Goal: Task Accomplishment & Management: Manage account settings

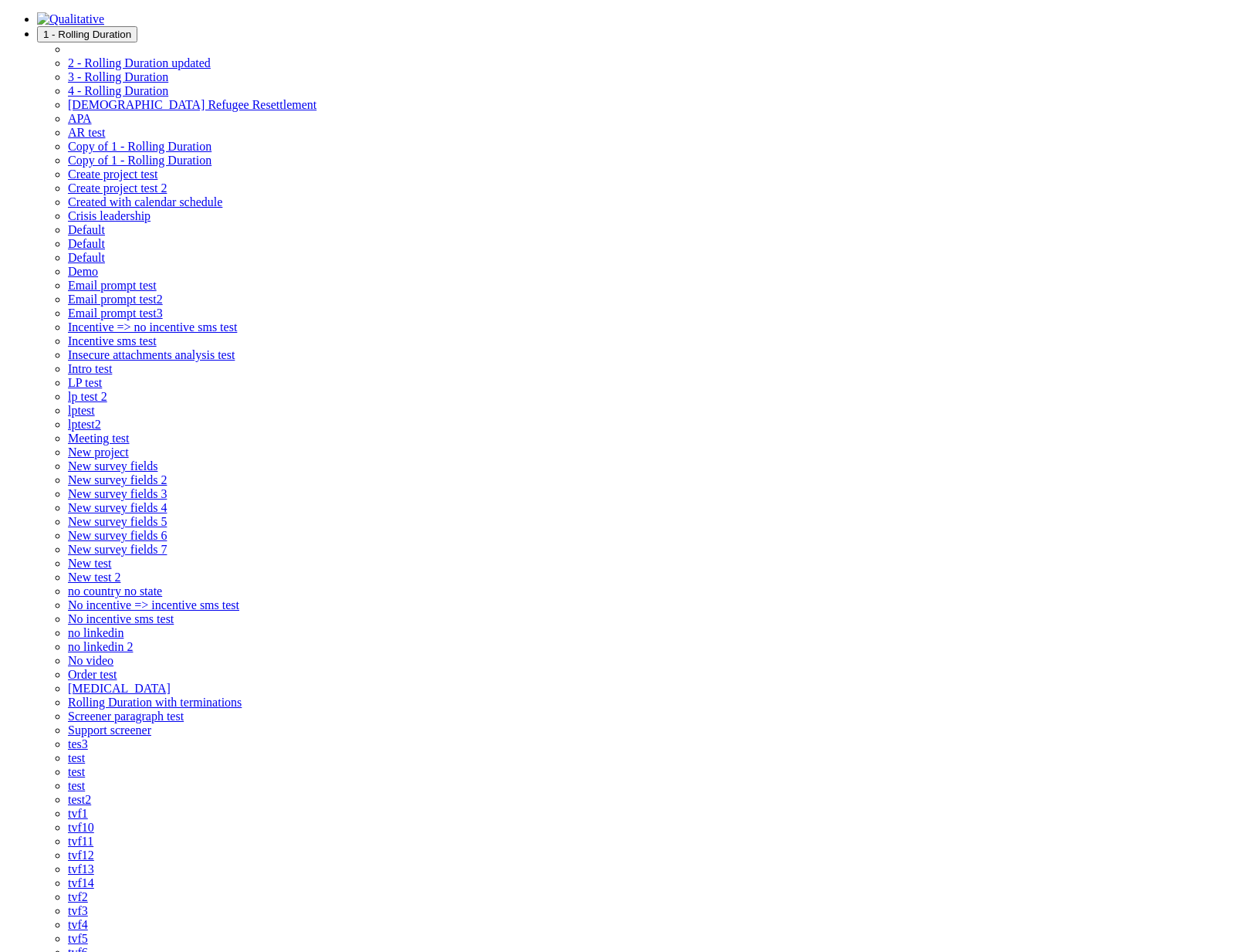
copy div "a@contact.org"
drag, startPoint x: 680, startPoint y: 544, endPoint x: 569, endPoint y: 552, distance: 111.3
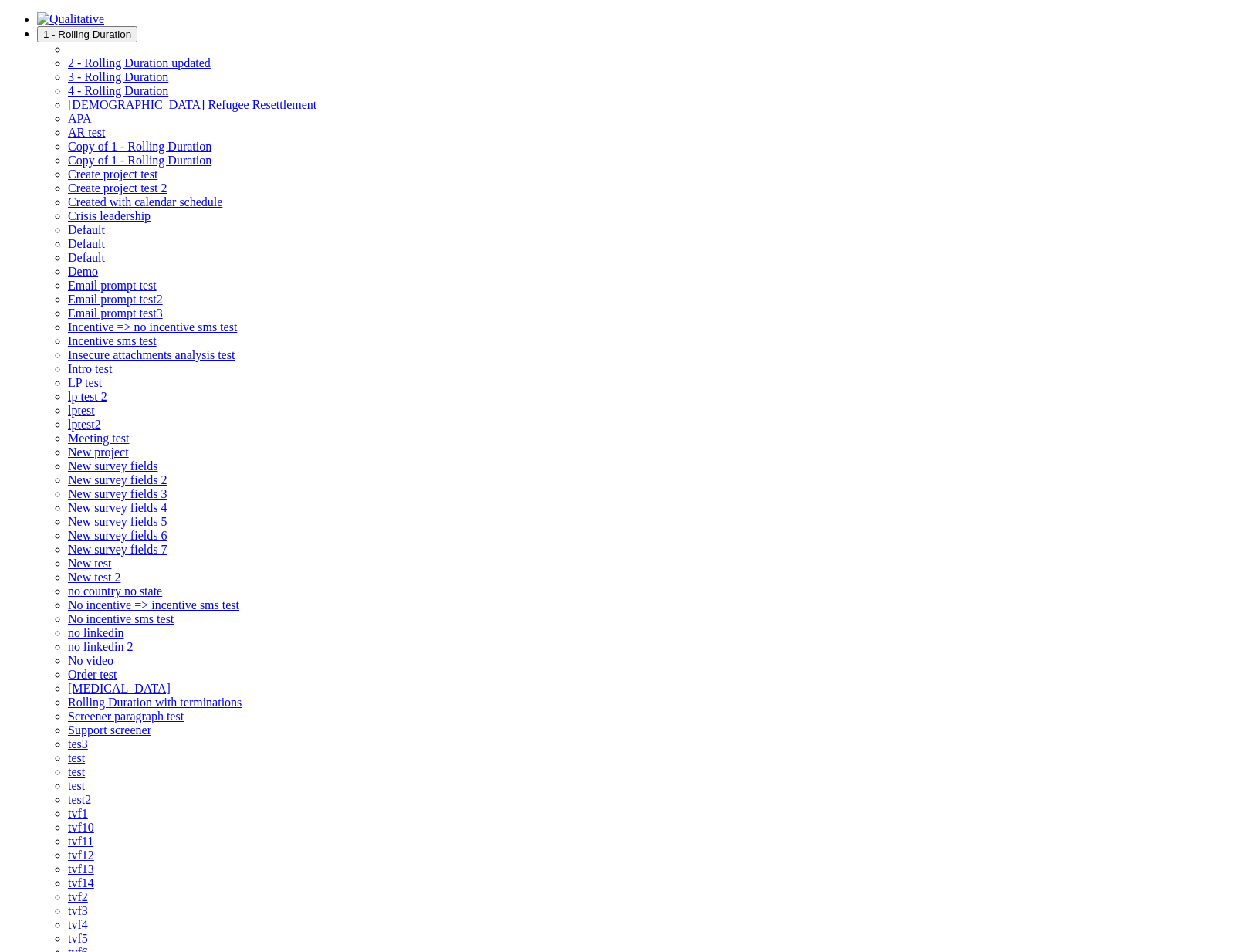
copy div "neal@qualitative.io"
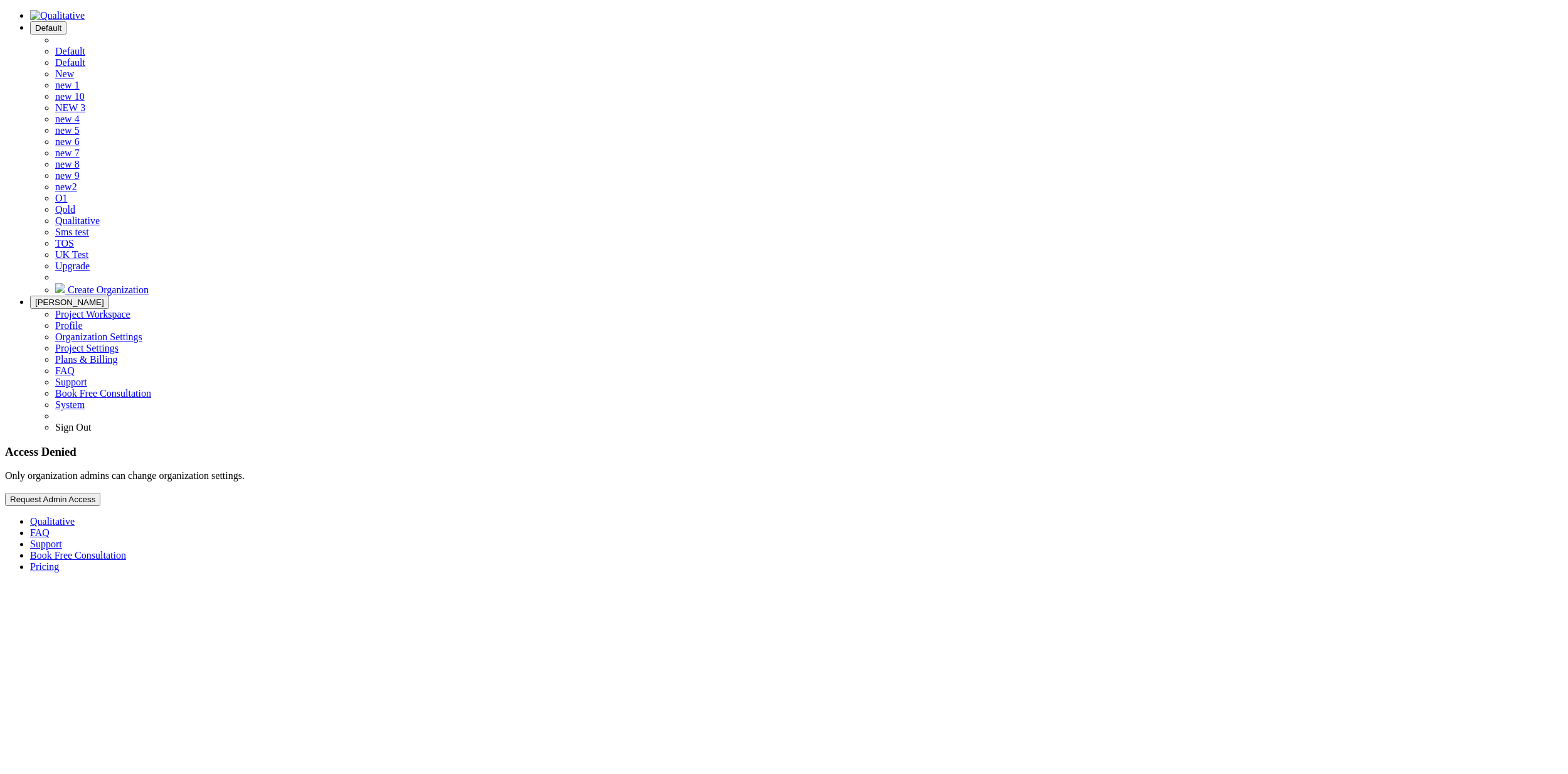
click at [104, 297] on span "[PERSON_NAME]" at bounding box center [69, 302] width 69 height 9
click at [119, 342] on link "Project Settings" at bounding box center [86, 347] width 64 height 11
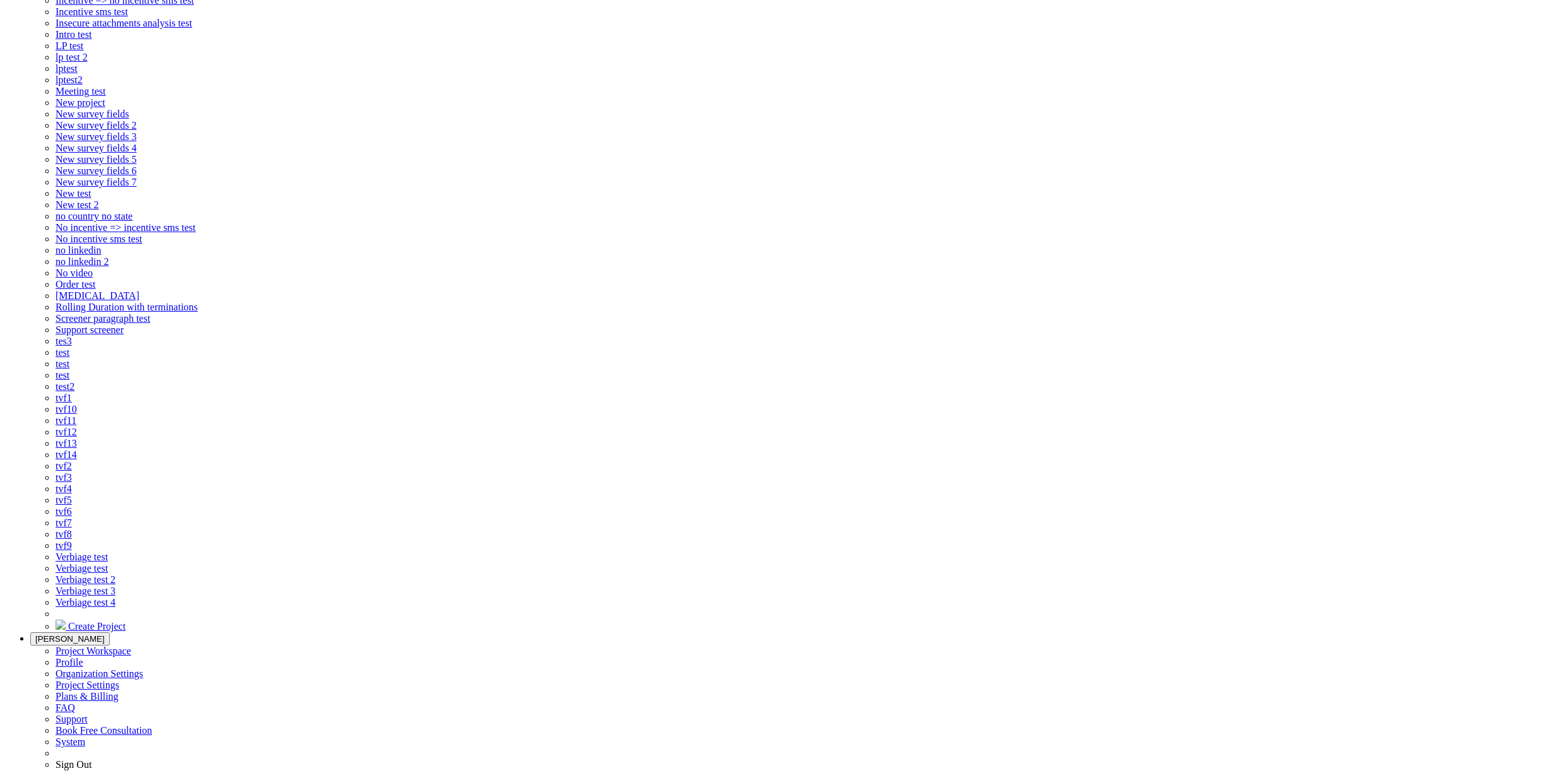
scroll to position [522, 0]
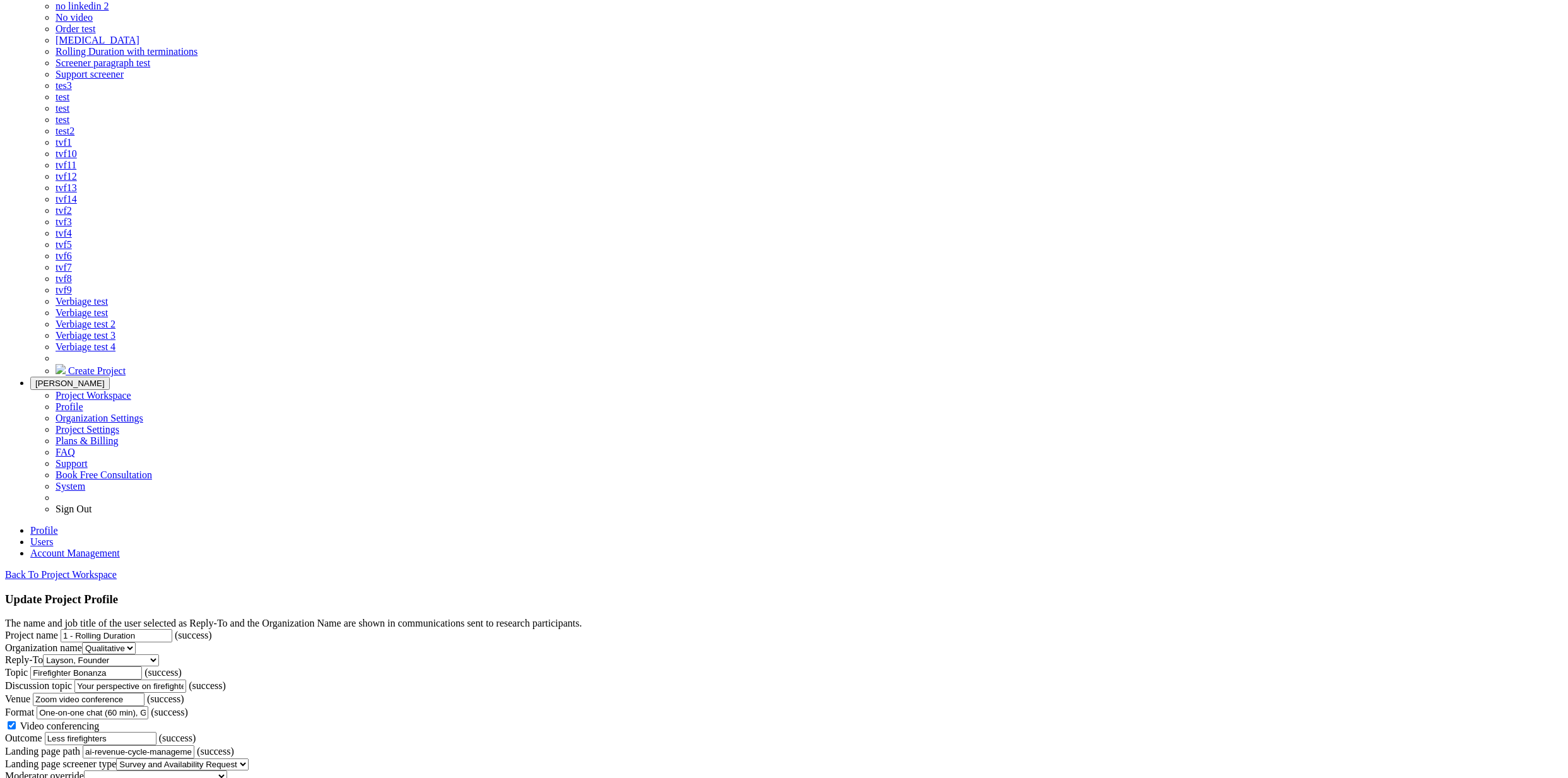
click at [560, 618] on form "The name and job title of the user selected as Reply-To and the Organization Na…" at bounding box center [784, 731] width 1558 height 228
click at [100, 721] on span "Video conferencing" at bounding box center [60, 726] width 80 height 11
click at [16, 721] on input "Video conferencing" at bounding box center [11, 725] width 8 height 8
checkbox input "false"
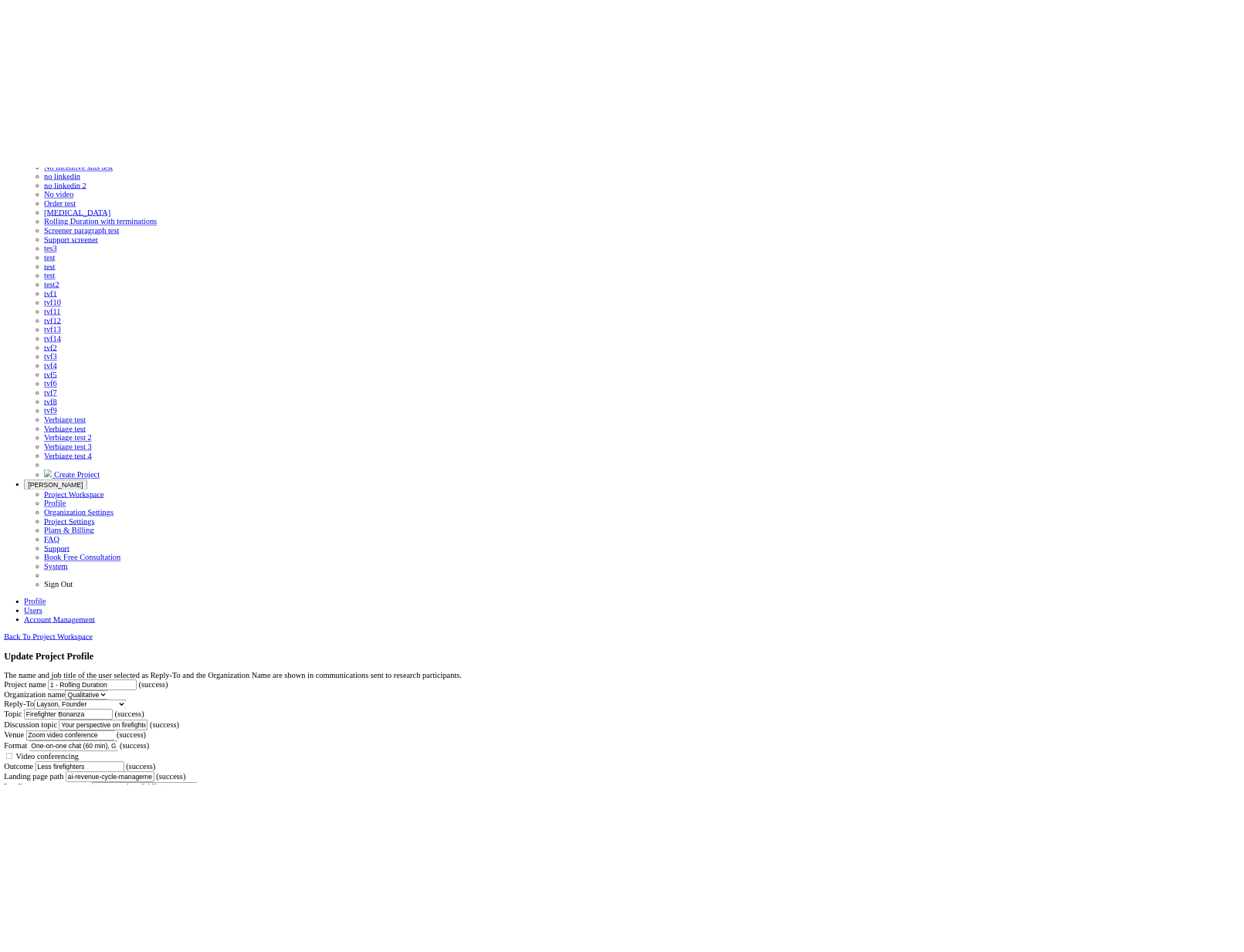
scroll to position [0, 0]
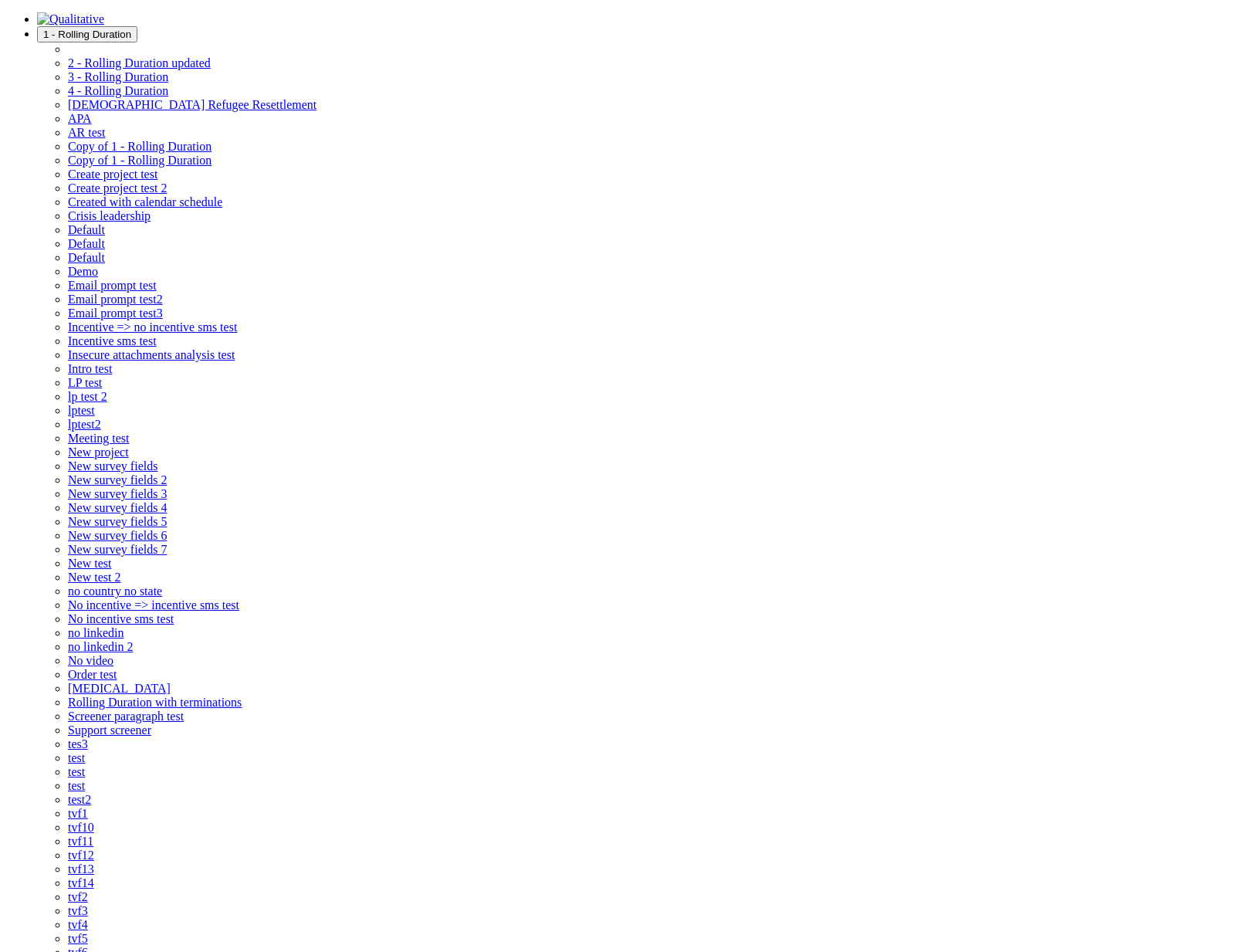
type input "l"
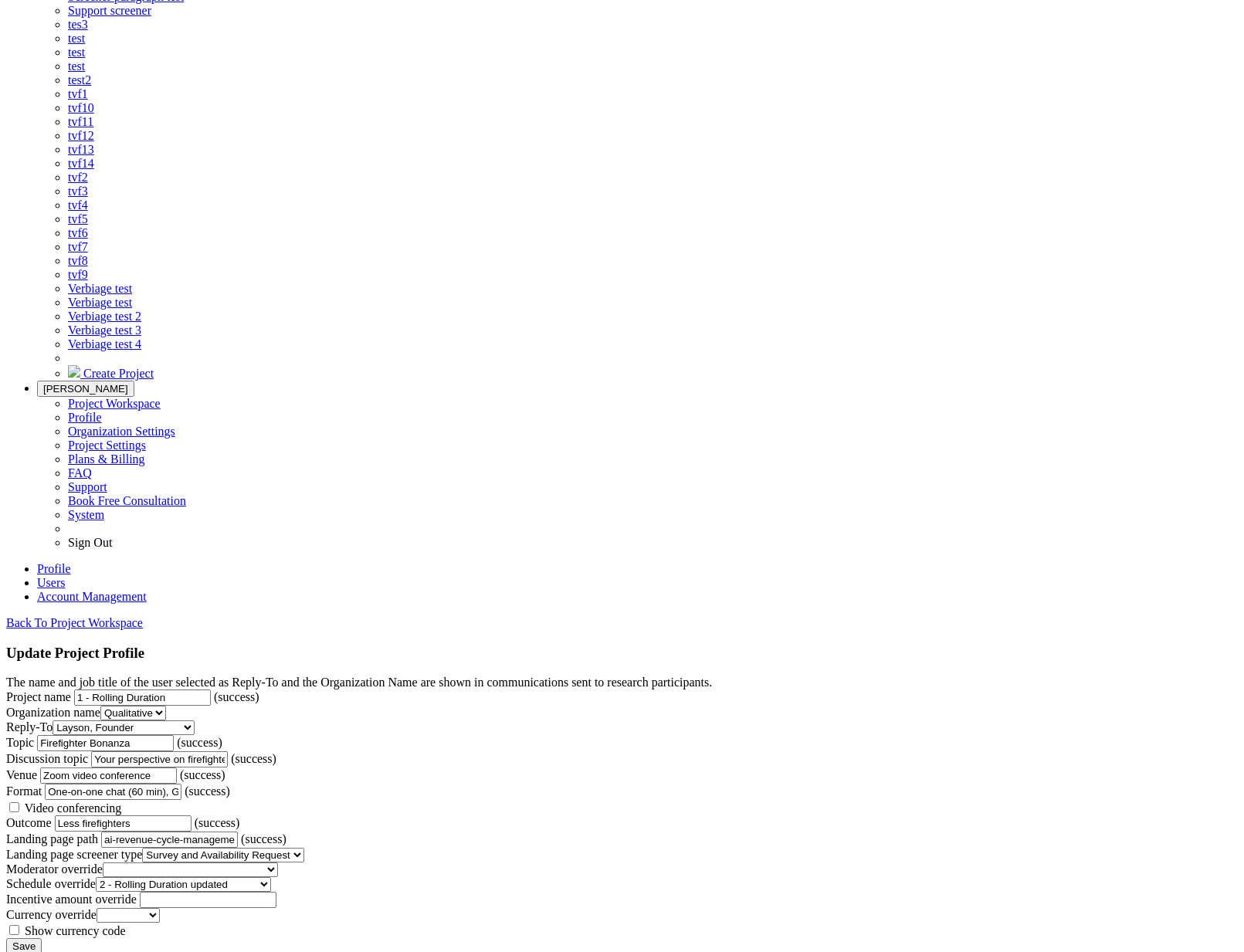
scroll to position [483, 0]
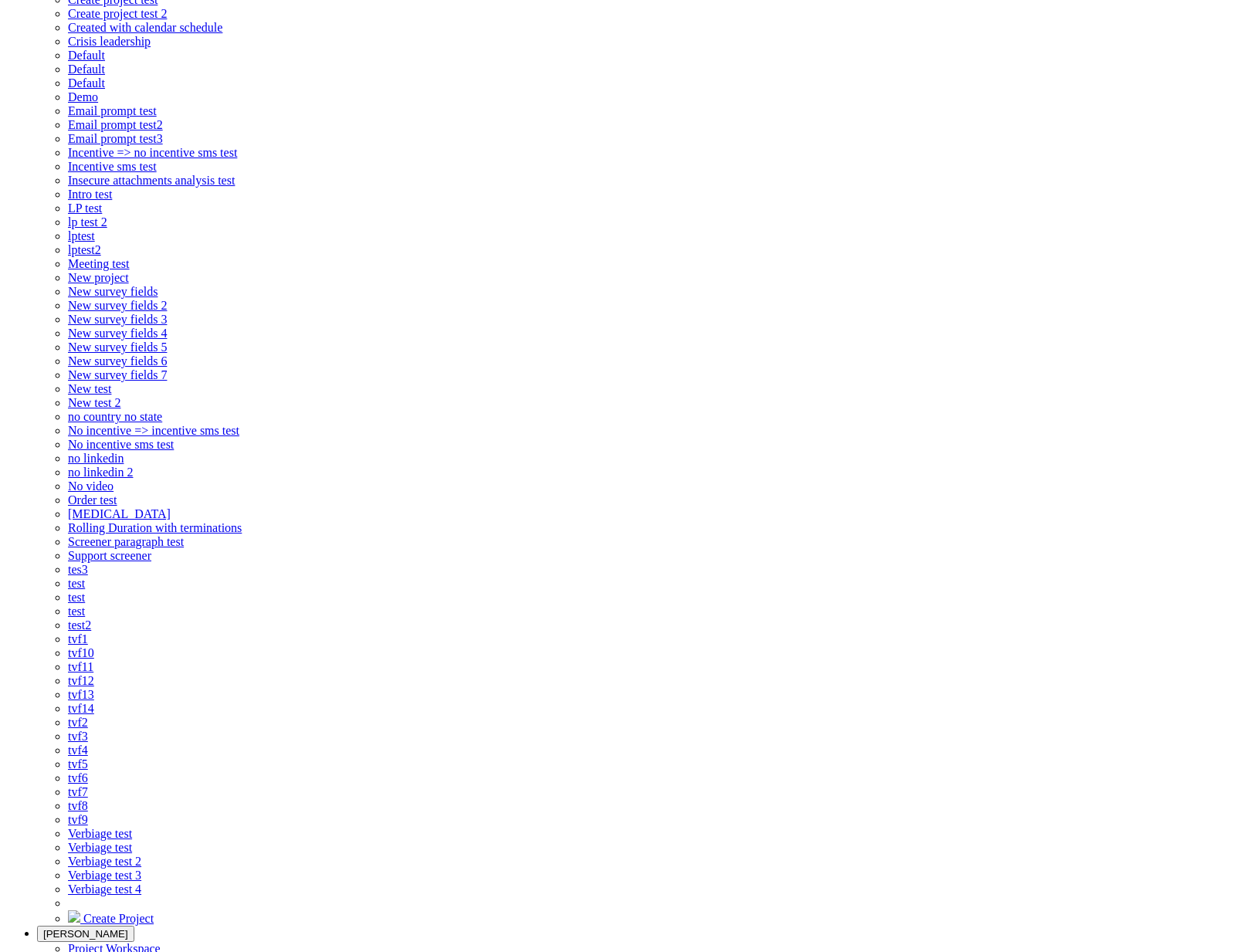
scroll to position [270, 0]
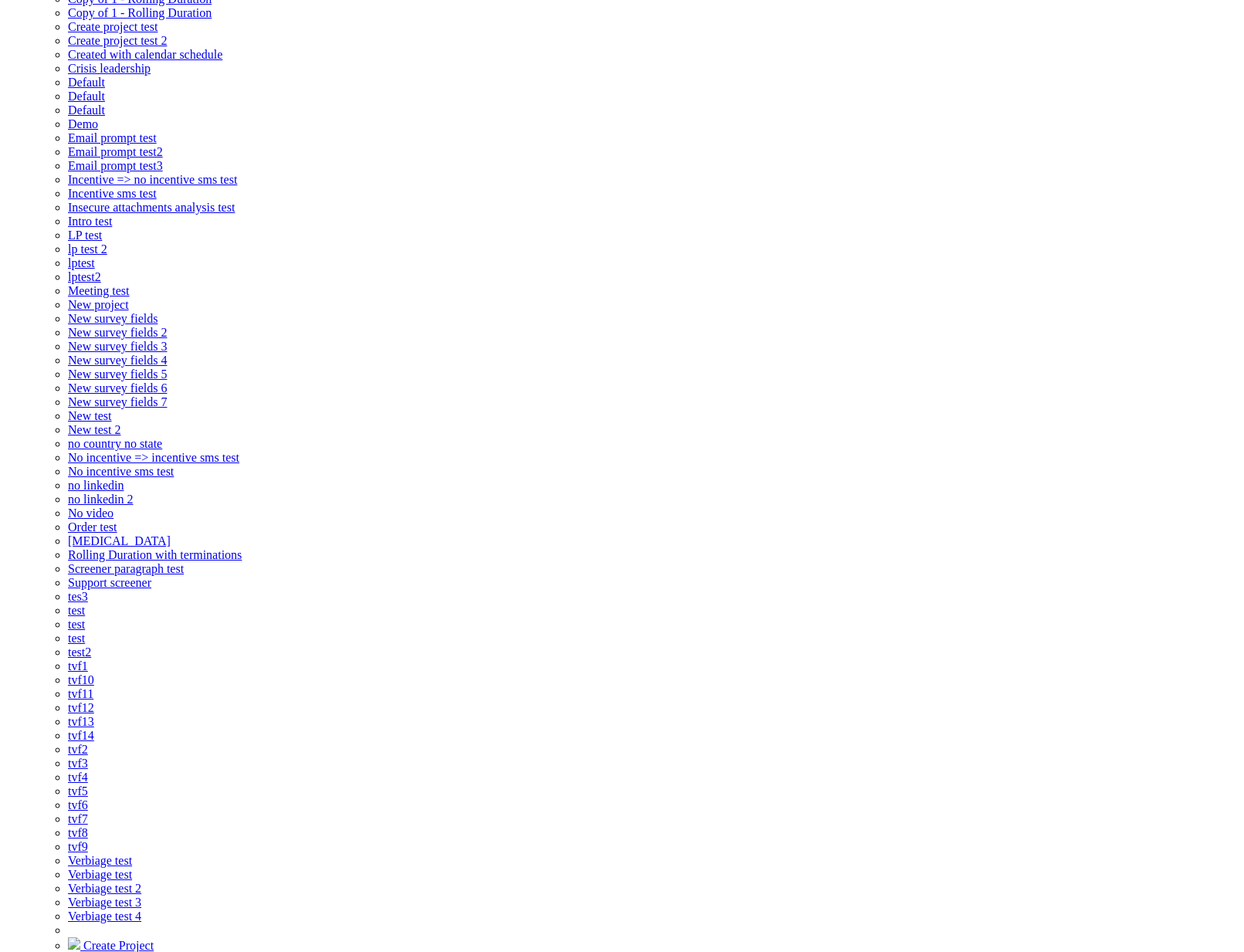
scroll to position [136, 0]
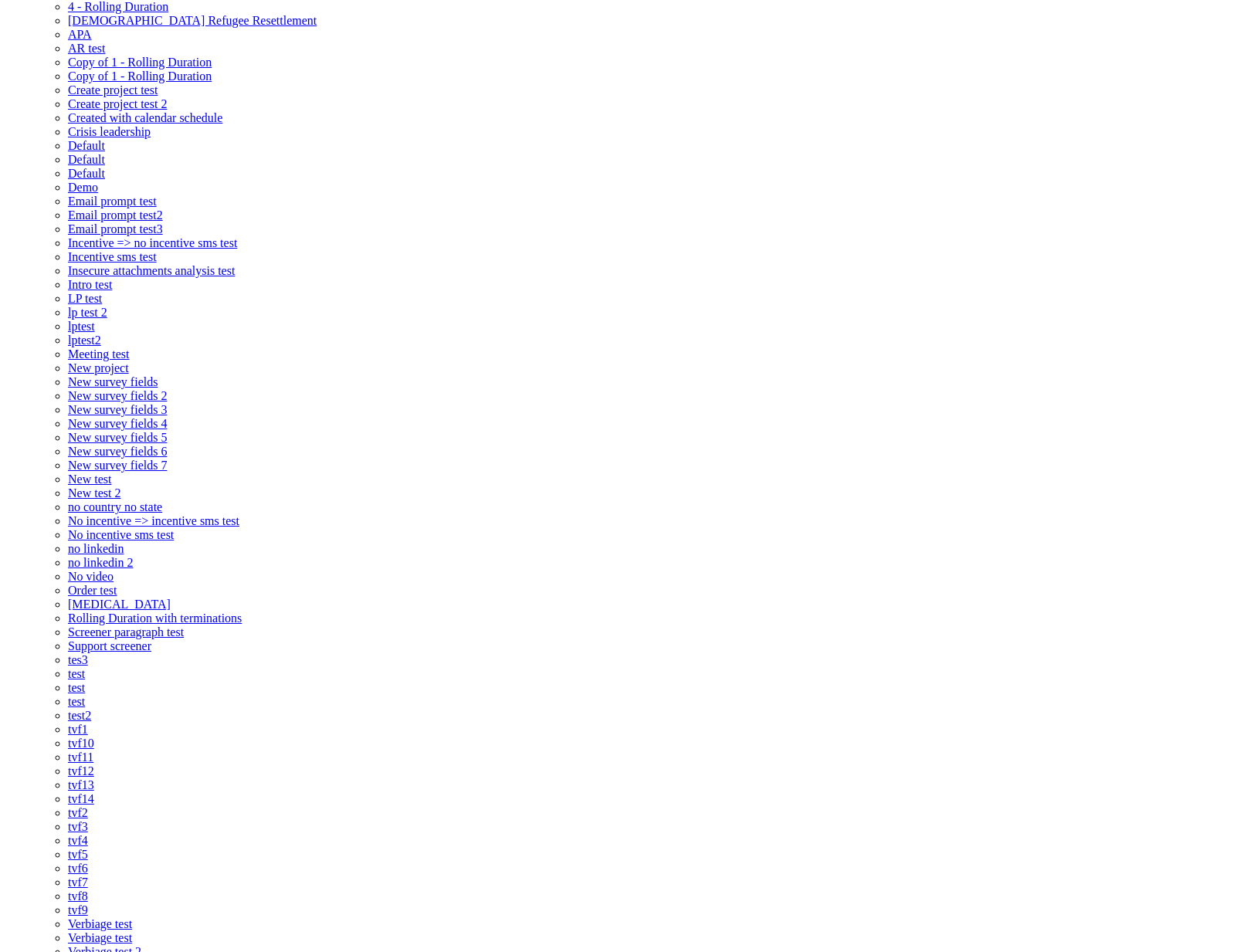
scroll to position [0, 0]
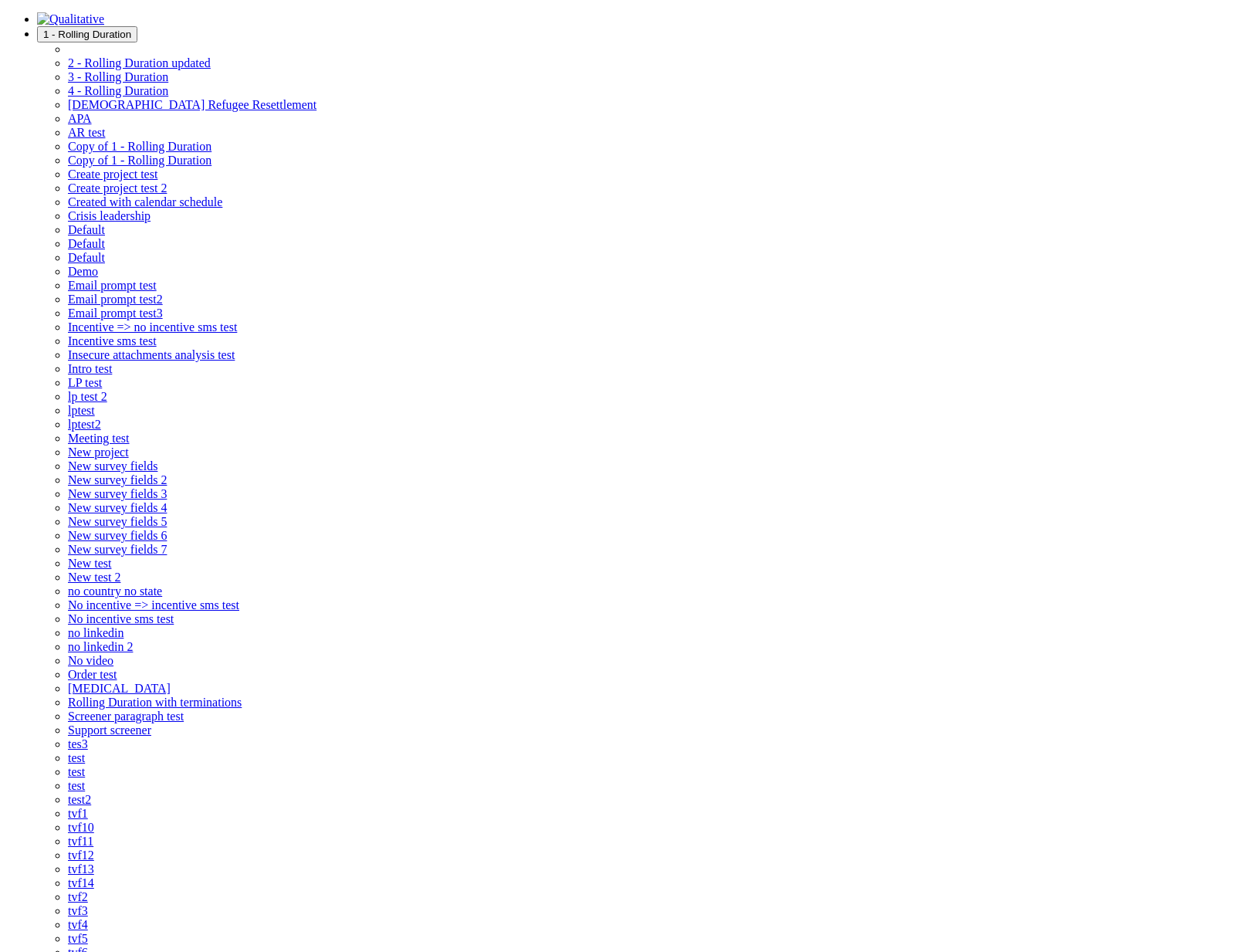
click at [131, 28] on span "1 - Rolling Duration" at bounding box center [87, 33] width 88 height 11
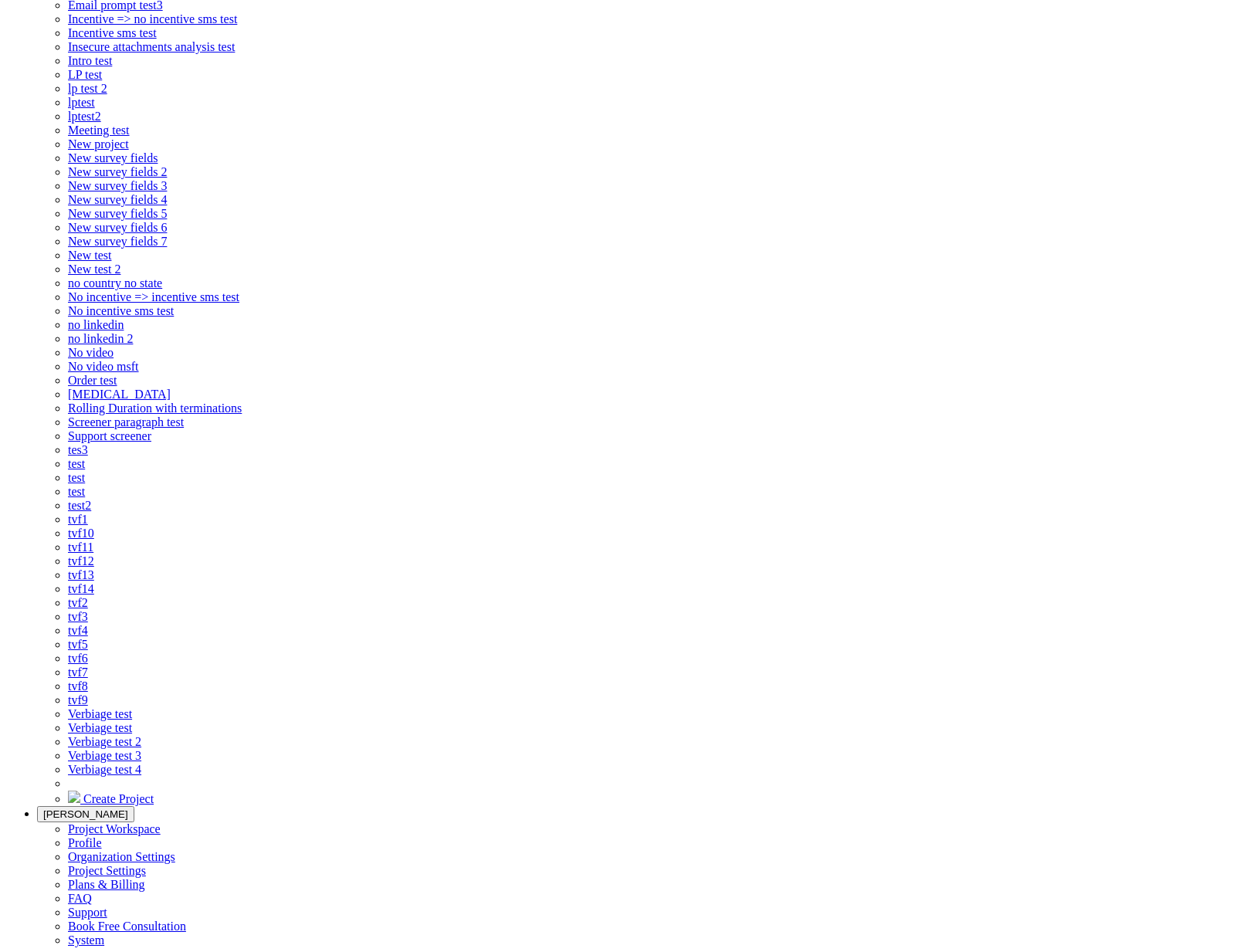
scroll to position [676, 0]
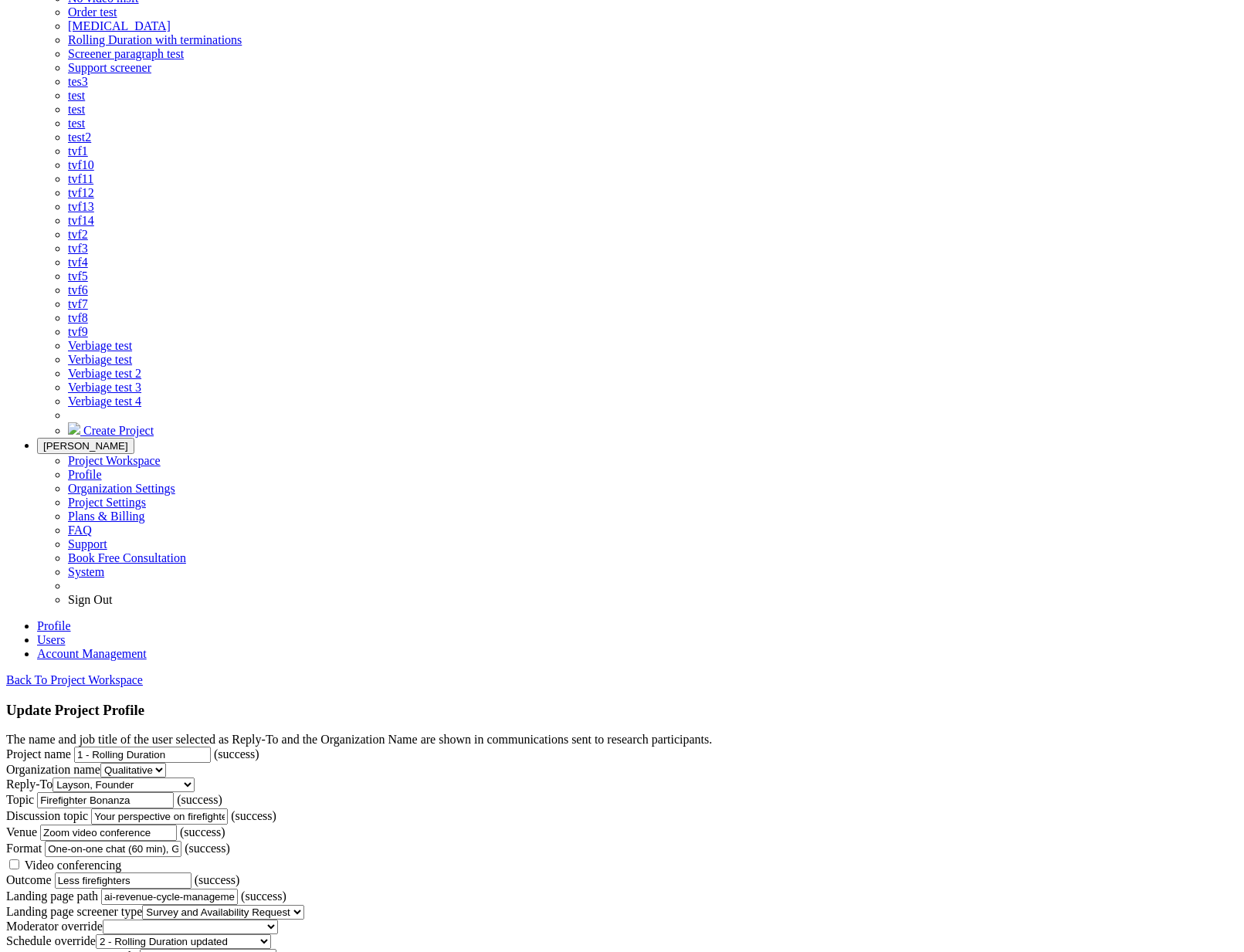
click at [122, 858] on span "Video conferencing" at bounding box center [73, 864] width 98 height 13
click at [19, 859] on input "Video conferencing" at bounding box center [14, 863] width 10 height 10
checkbox input "true"
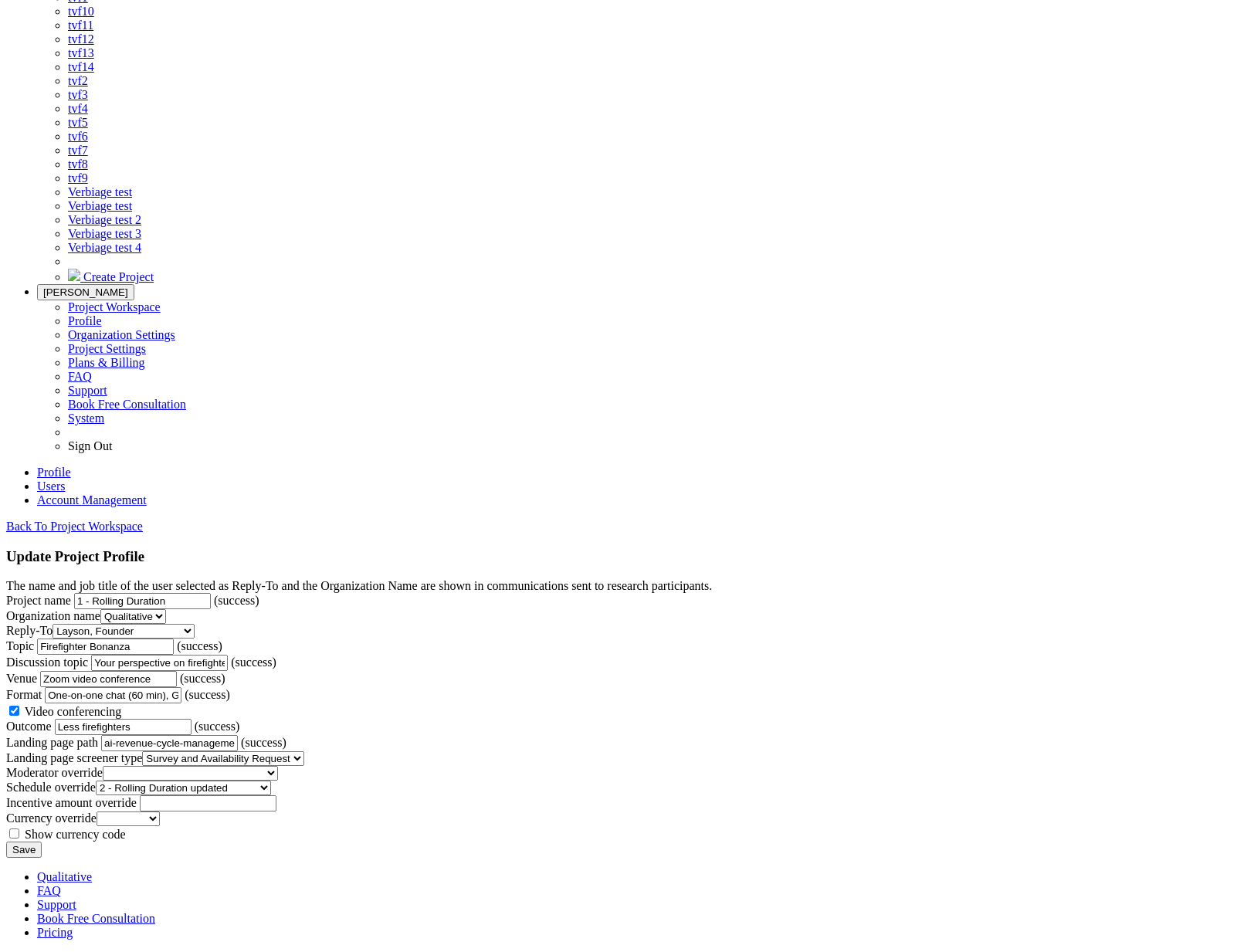
scroll to position [921, 0]
click at [41, 841] on input "Save" at bounding box center [24, 849] width 35 height 16
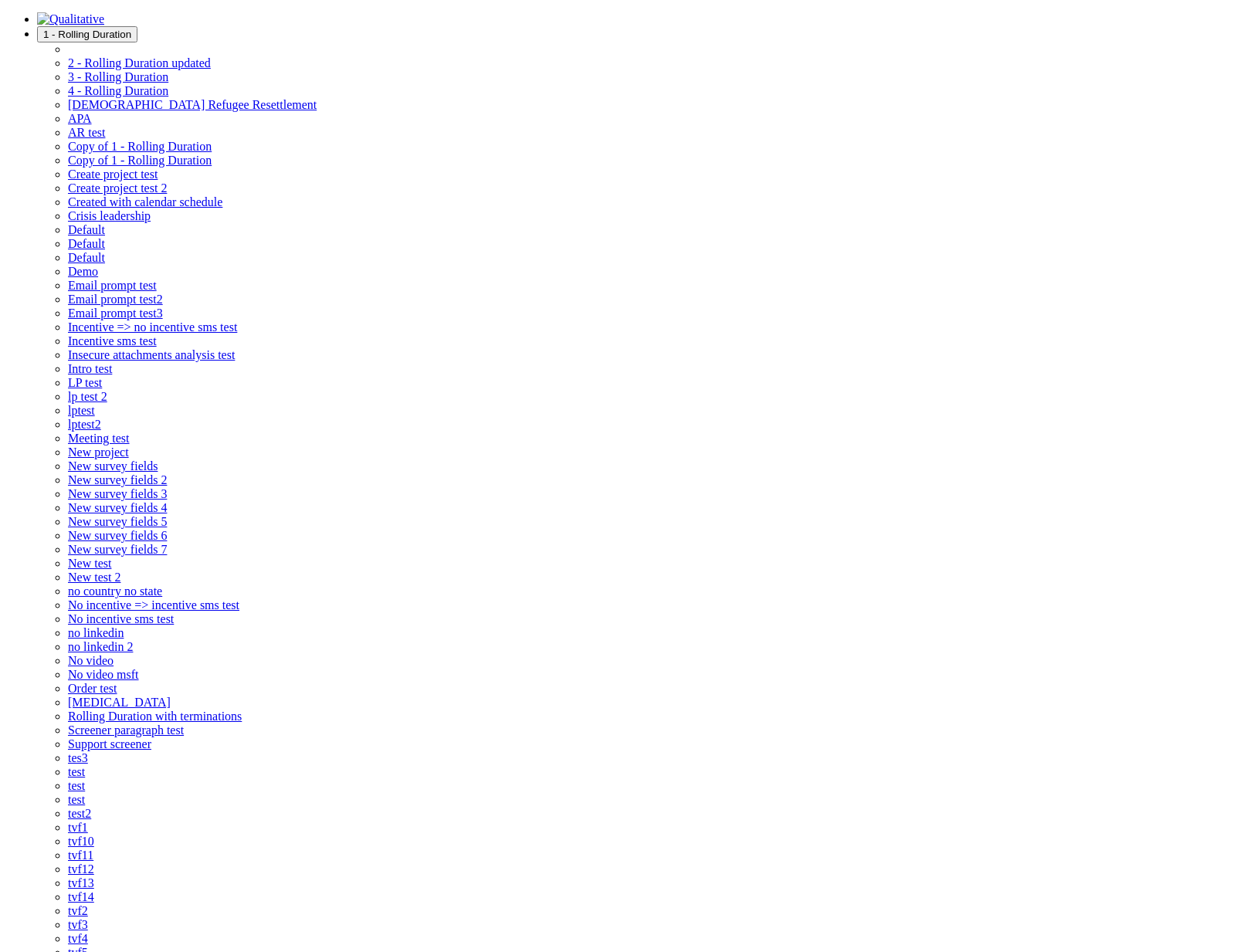
click at [137, 39] on button "1 - Rolling Duration" at bounding box center [87, 34] width 100 height 16
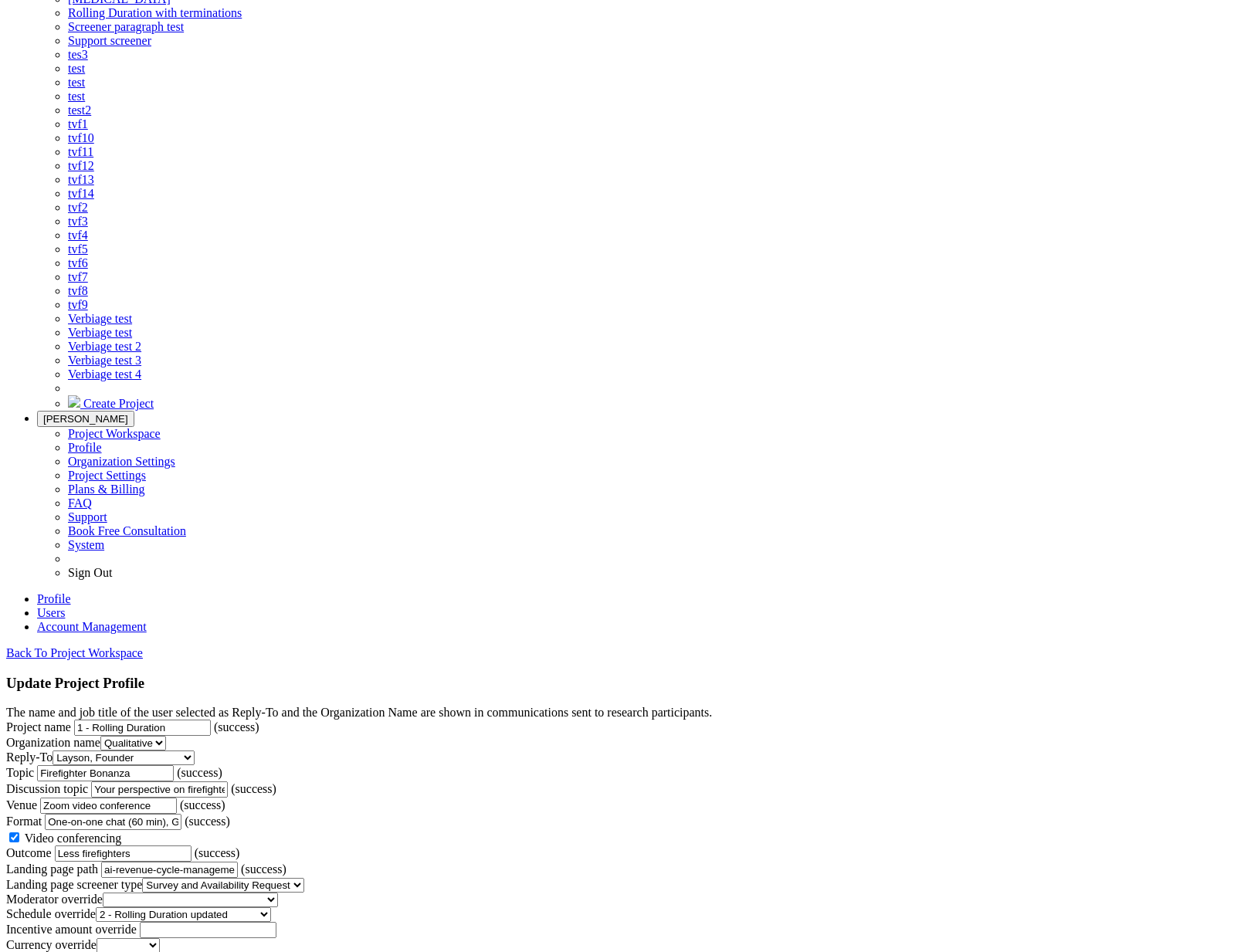
scroll to position [764, 0]
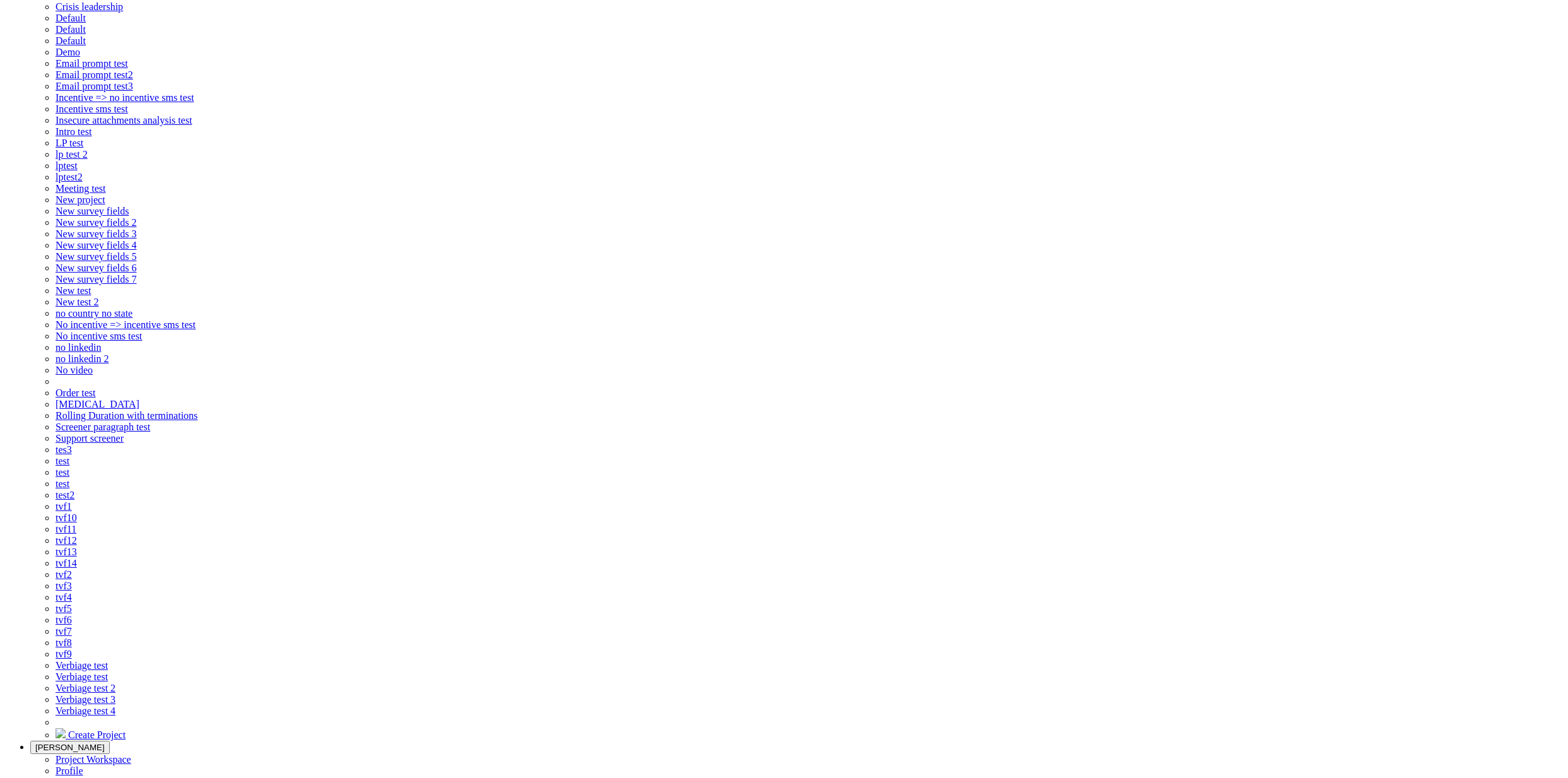
scroll to position [215, 0]
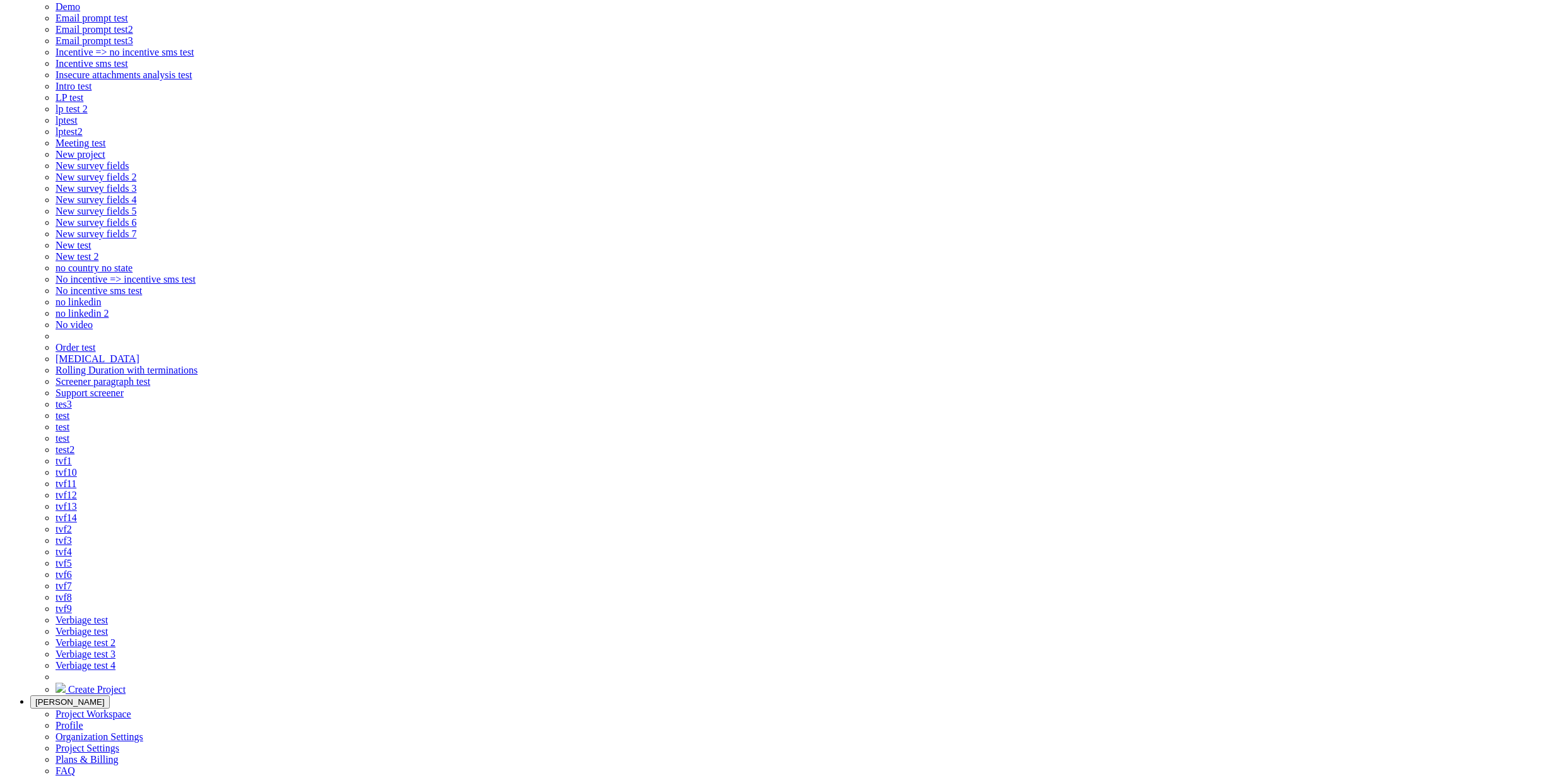
checkbox input "false"
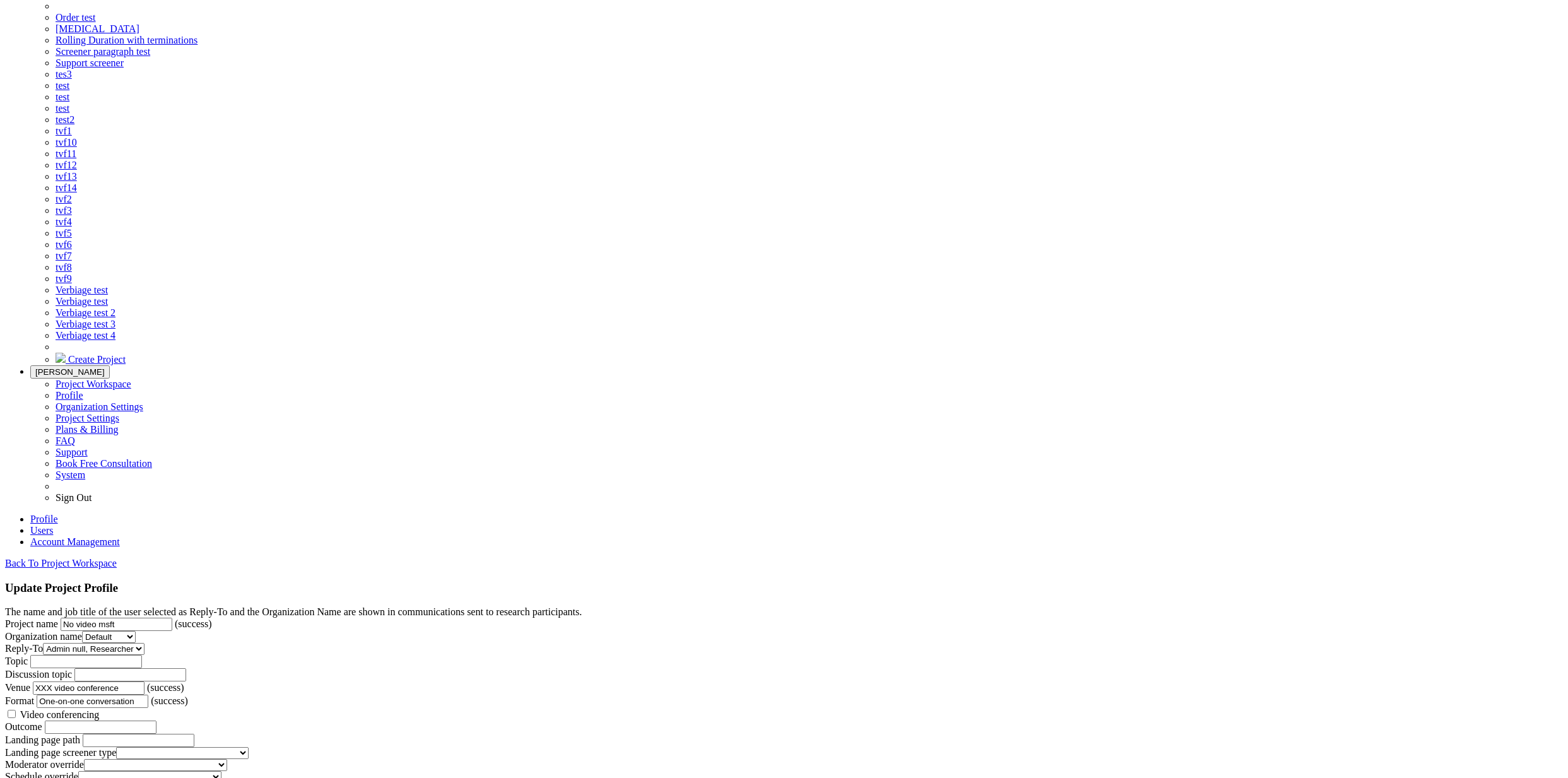
scroll to position [753, 0]
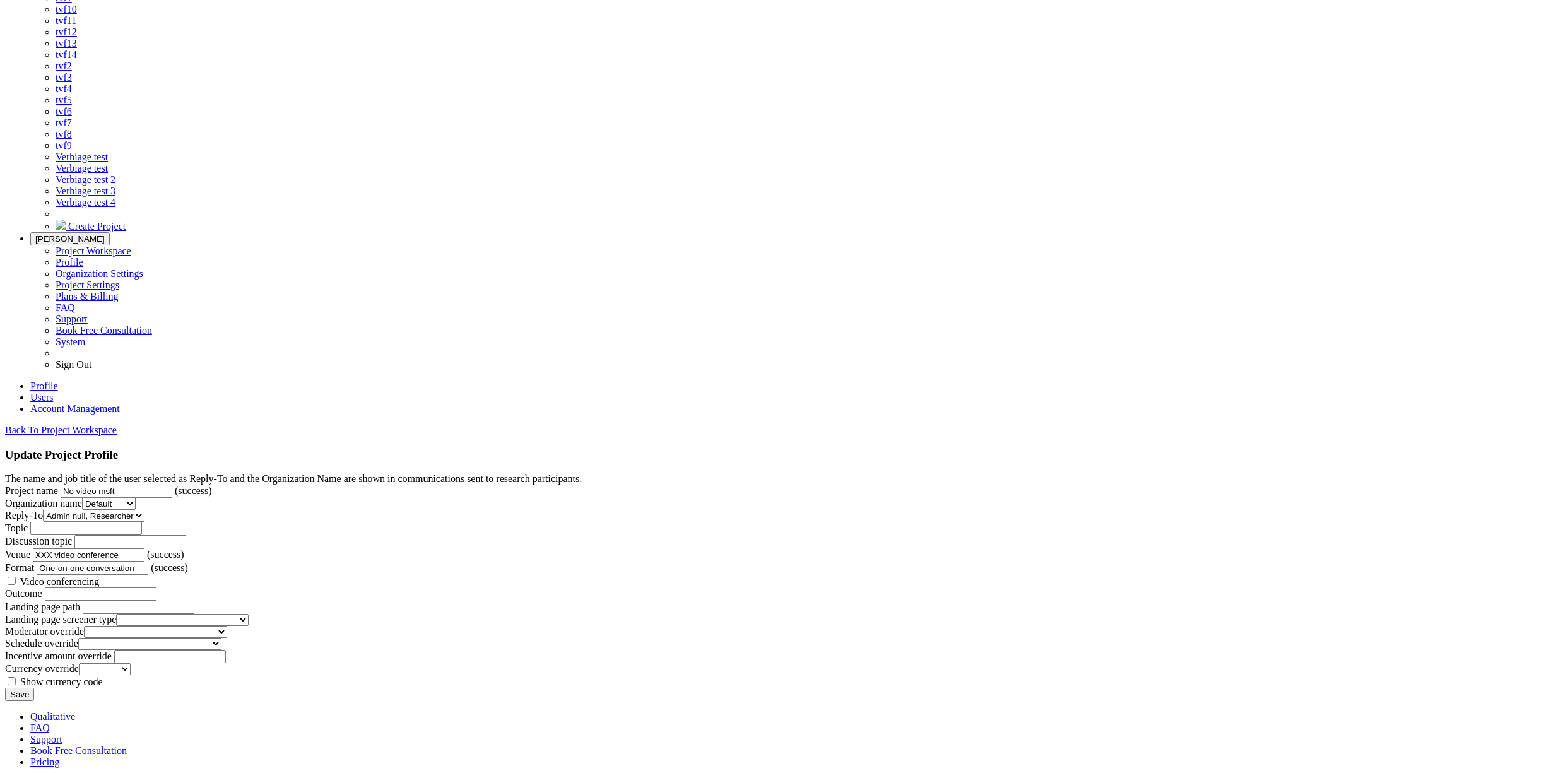
drag, startPoint x: 566, startPoint y: 659, endPoint x: 596, endPoint y: 659, distance: 30.0
click at [34, 687] on input "Save" at bounding box center [19, 694] width 29 height 13
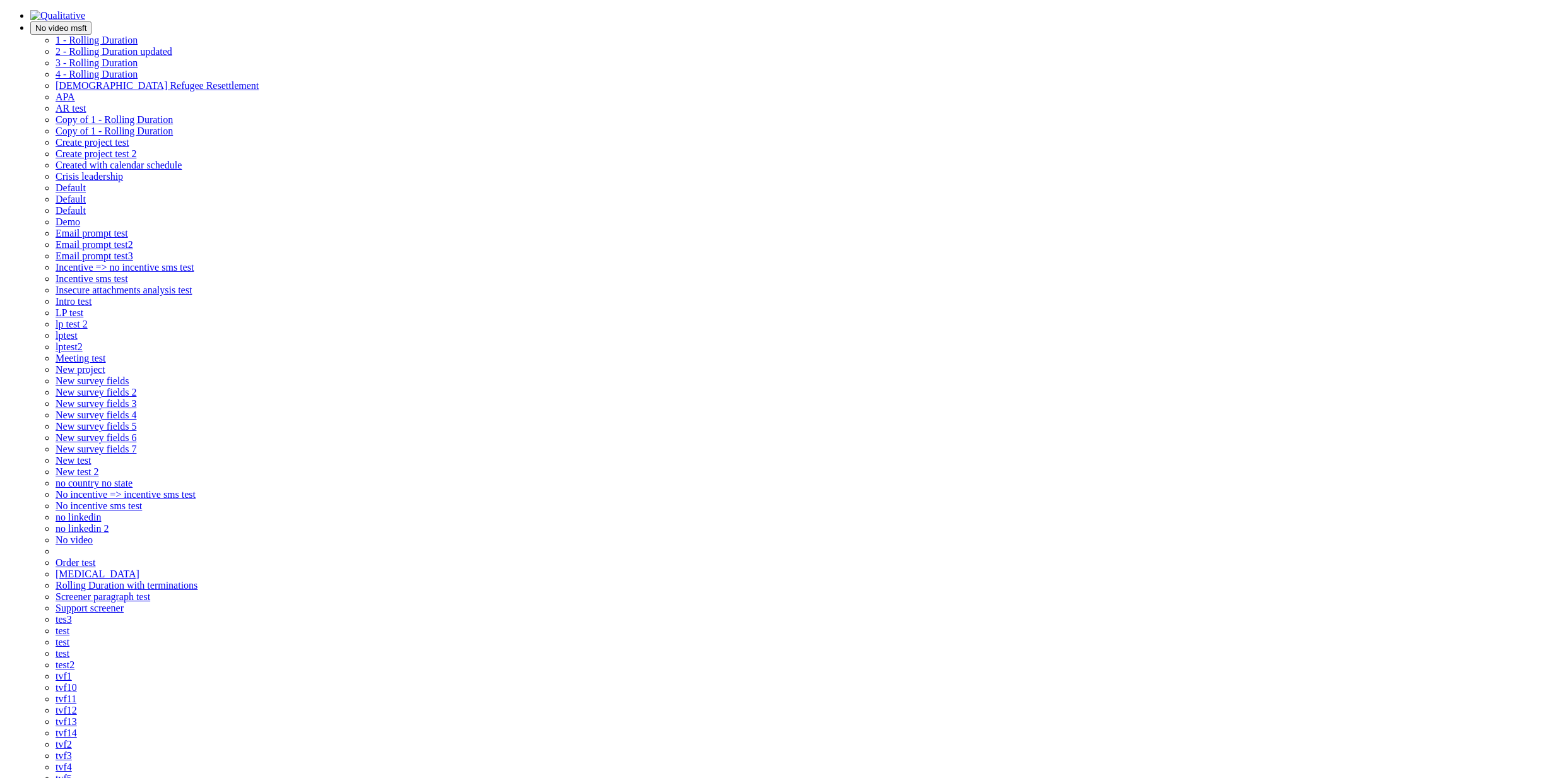
scroll to position [246, 0]
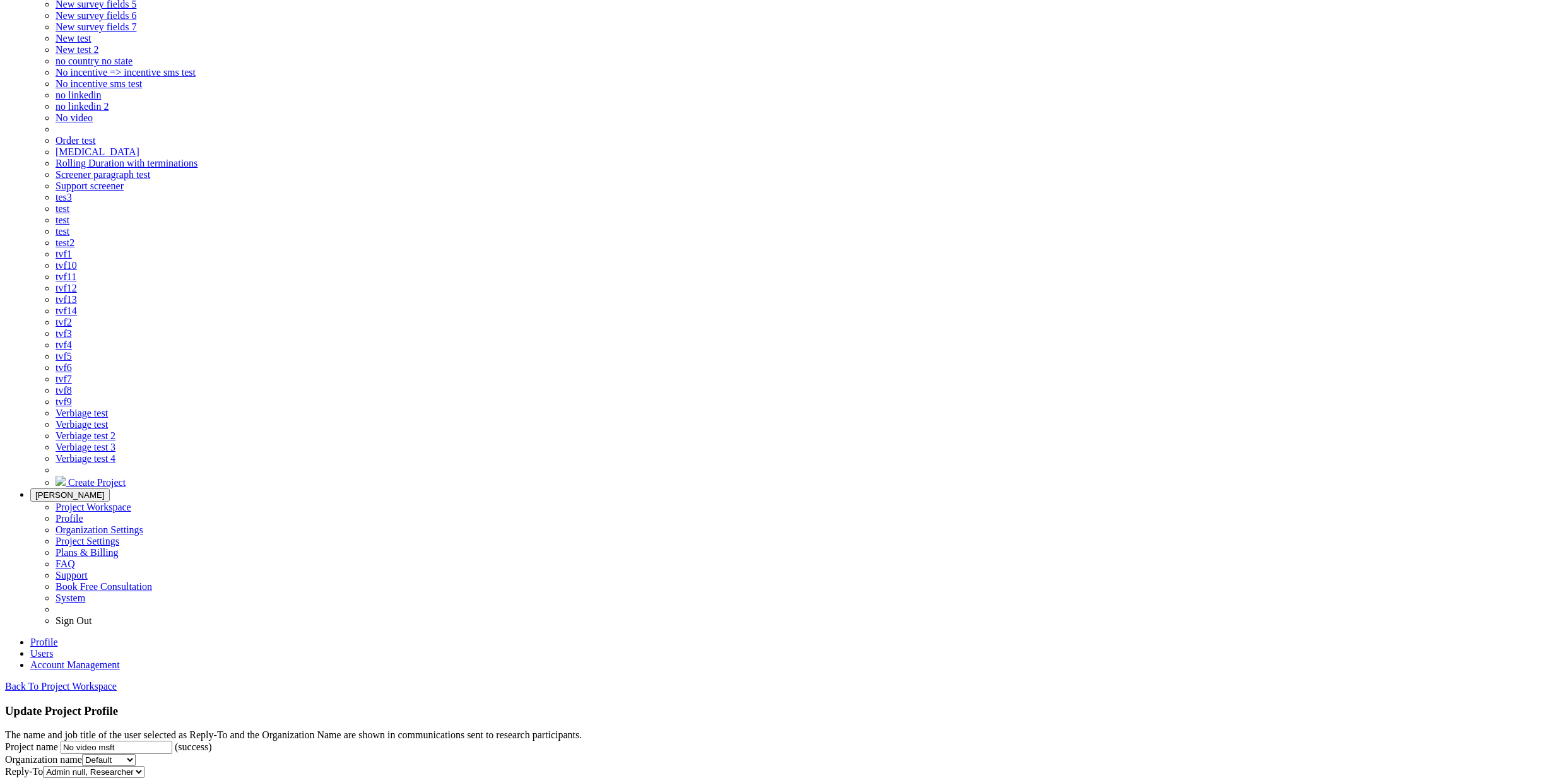
scroll to position [246, 0]
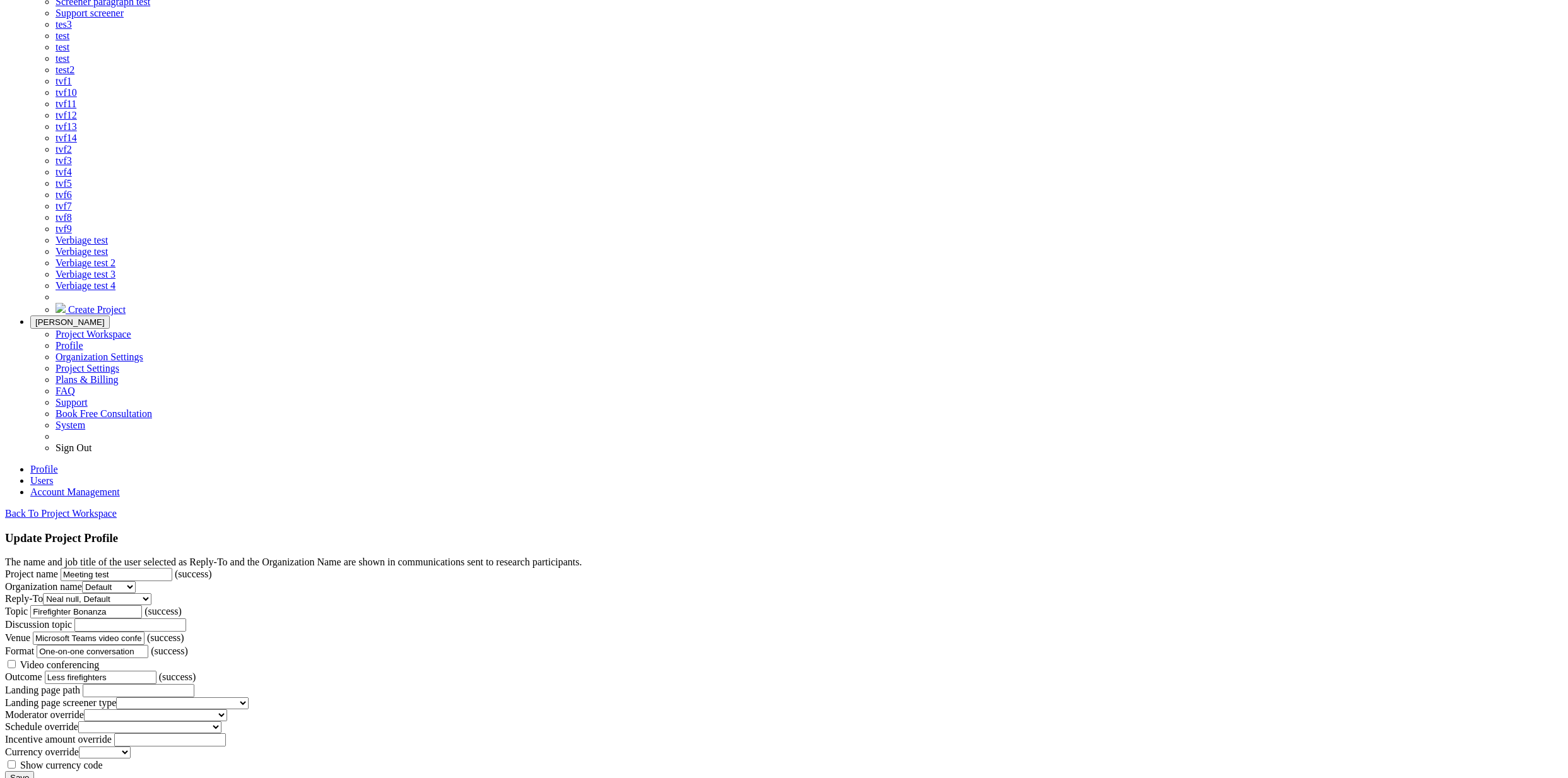
scroll to position [593, 0]
click at [100, 661] on span "Video conferencing" at bounding box center [60, 666] width 80 height 11
click at [16, 662] on input "Video conferencing" at bounding box center [11, 665] width 8 height 8
checkbox input "true"
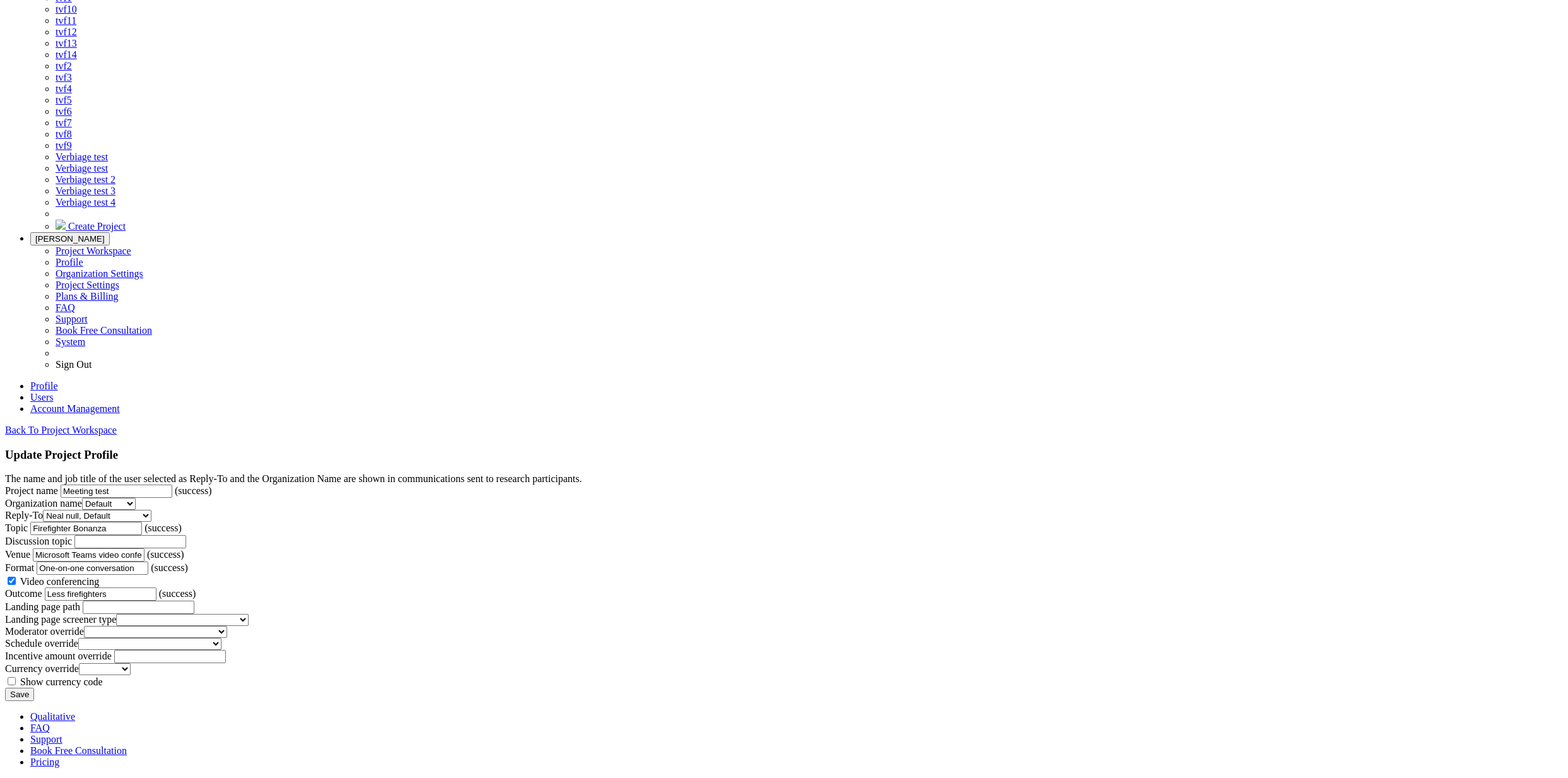
click at [34, 687] on input "Save" at bounding box center [19, 694] width 29 height 13
